Goal: Transaction & Acquisition: Purchase product/service

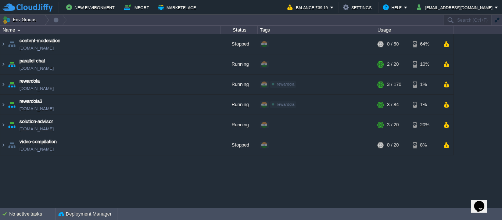
click at [99, 186] on div "content-moderation [DOMAIN_NAME] Stopped + Add to Env Group RAM 0% CPU 0% 0 / 5…" at bounding box center [251, 120] width 502 height 173
click at [325, 7] on button "Balance ₹39.19" at bounding box center [308, 7] width 43 height 9
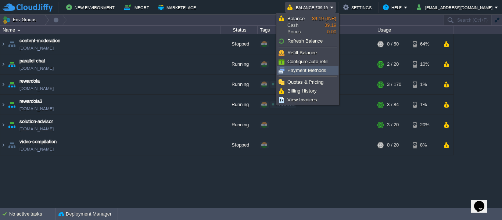
click at [311, 72] on span "Payment Methods" at bounding box center [306, 71] width 39 height 6
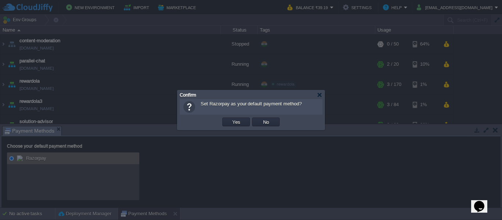
click at [22, 158] on body "New Environment Import Marketplace Bonus ₹0.00 Upgrade Account Balance ₹39.19 S…" at bounding box center [251, 110] width 502 height 220
drag, startPoint x: 246, startPoint y: 121, endPoint x: 265, endPoint y: 127, distance: 20.6
click at [262, 133] on body "New Environment Import Marketplace Bonus ₹0.00 Upgrade Account Balance ₹39.19 S…" at bounding box center [251, 110] width 502 height 220
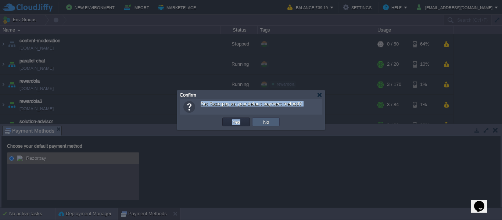
click at [264, 120] on button "No" at bounding box center [266, 122] width 10 height 7
radio input "false"
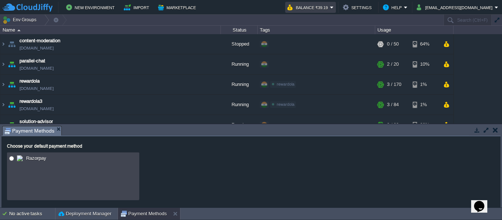
click at [314, 6] on button "Balance ₹39.19" at bounding box center [308, 7] width 43 height 9
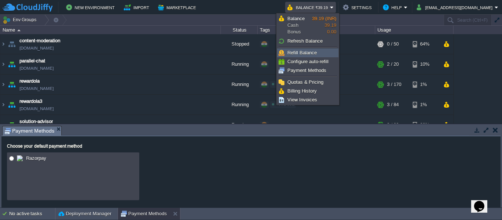
click at [299, 53] on span "Refill Balance" at bounding box center [301, 53] width 29 height 6
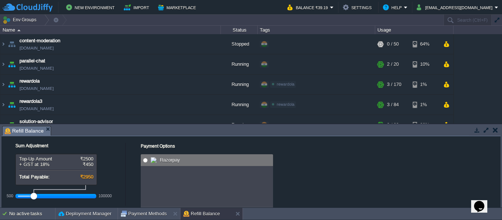
radio input "true"
click at [156, 161] on img at bounding box center [154, 160] width 6 height 6
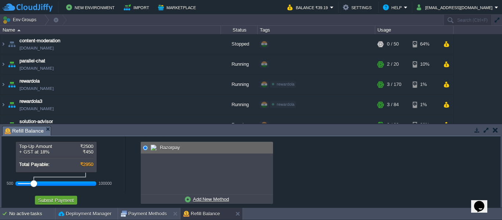
scroll to position [25, 0]
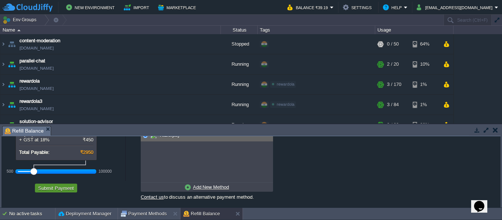
click at [51, 187] on button "Submit Payment" at bounding box center [56, 188] width 40 height 7
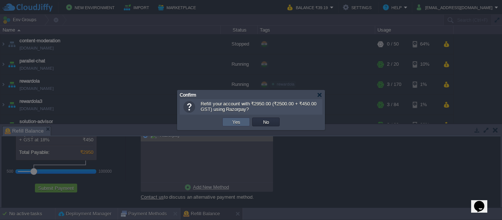
click at [236, 126] on td "Yes" at bounding box center [236, 122] width 28 height 9
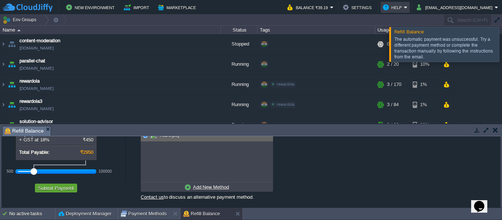
click at [390, 9] on button "Help" at bounding box center [393, 7] width 21 height 9
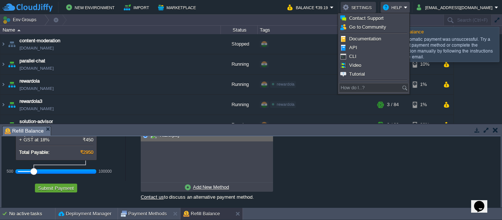
click at [356, 6] on button "Settings" at bounding box center [358, 7] width 31 height 9
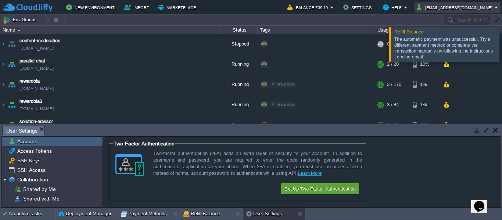
click at [442, 6] on button "[EMAIL_ADDRESS][DOMAIN_NAME]" at bounding box center [456, 7] width 78 height 9
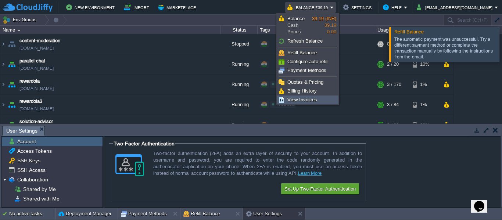
click at [293, 98] on span "View Invoices" at bounding box center [302, 100] width 30 height 6
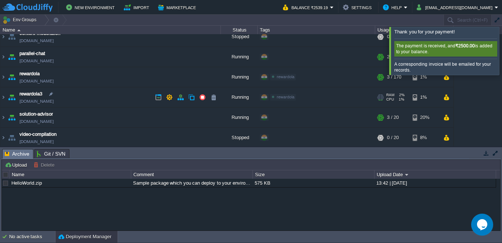
scroll to position [9, 0]
